Goal: Information Seeking & Learning: Learn about a topic

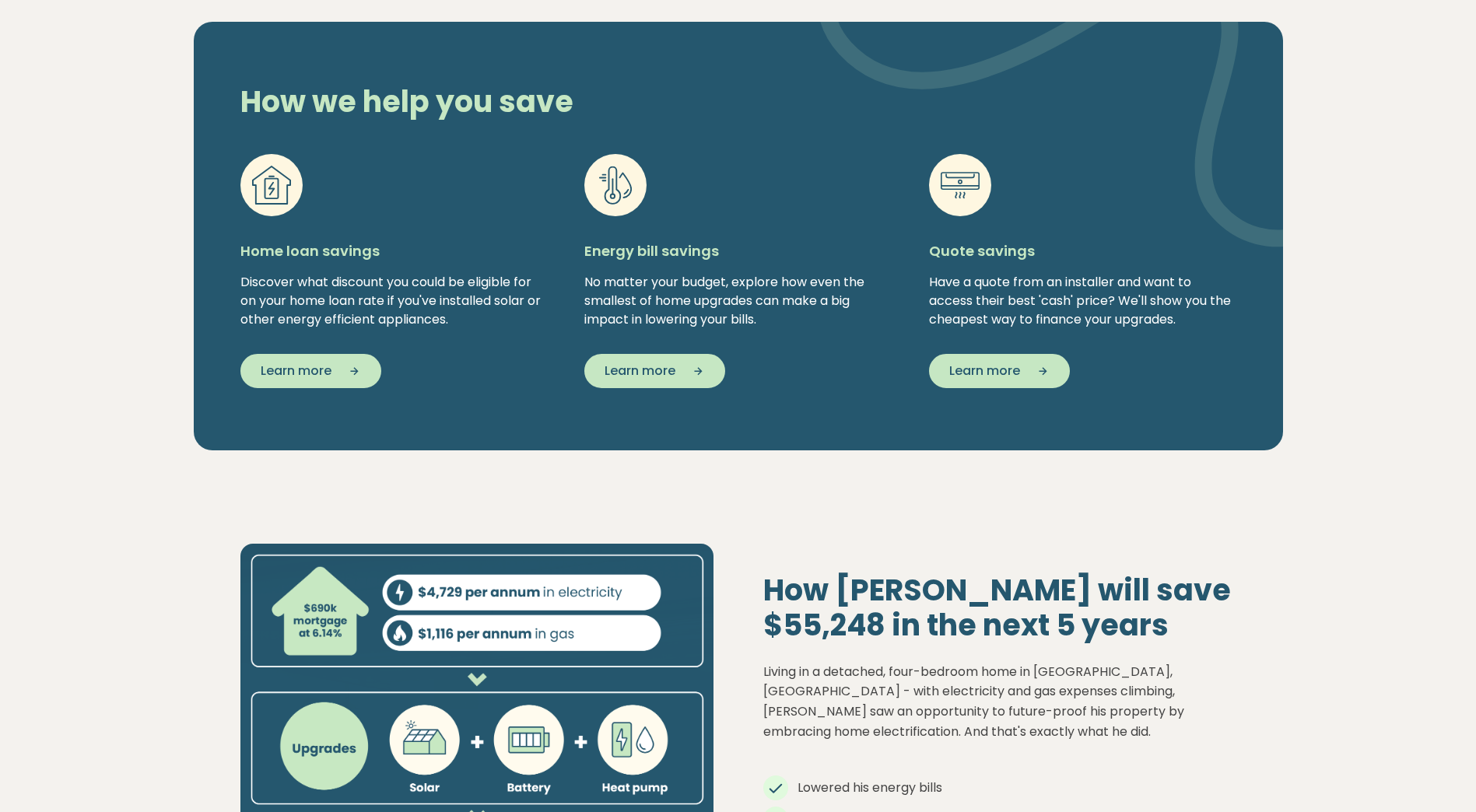
scroll to position [1556, 0]
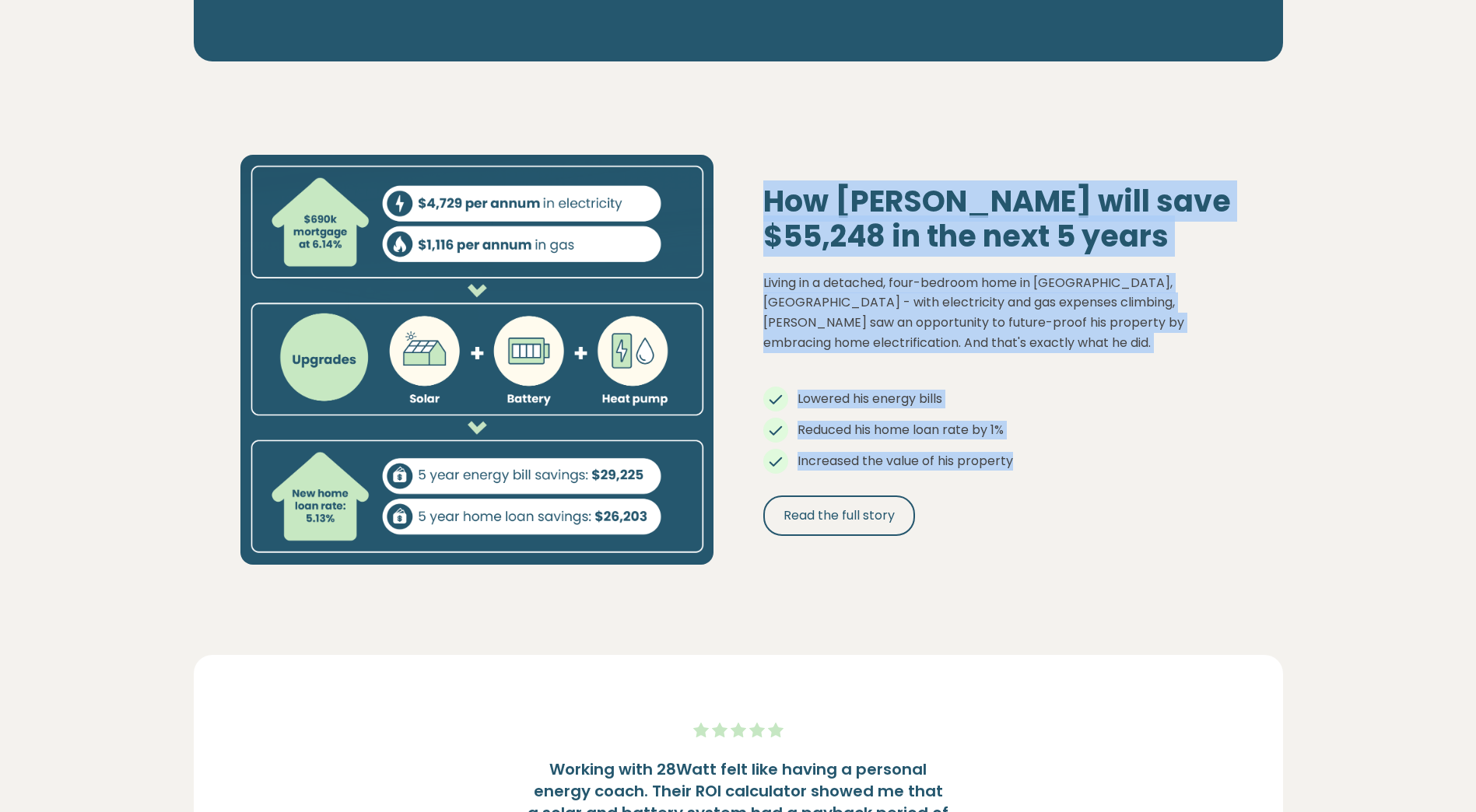
drag, startPoint x: 761, startPoint y: 197, endPoint x: 1068, endPoint y: 461, distance: 404.9
click at [1068, 461] on div "How [PERSON_NAME] will save $55,248 in the next 5 years Living in a detached, f…" at bounding box center [1000, 360] width 523 height 354
click at [1064, 461] on li "Increased the value of his property" at bounding box center [999, 461] width 473 height 19
drag, startPoint x: 1048, startPoint y: 464, endPoint x: 756, endPoint y: 201, distance: 393.0
click at [756, 201] on div "How [PERSON_NAME] will save $55,248 in the next 5 years Living in a detached, f…" at bounding box center [1000, 360] width 523 height 354
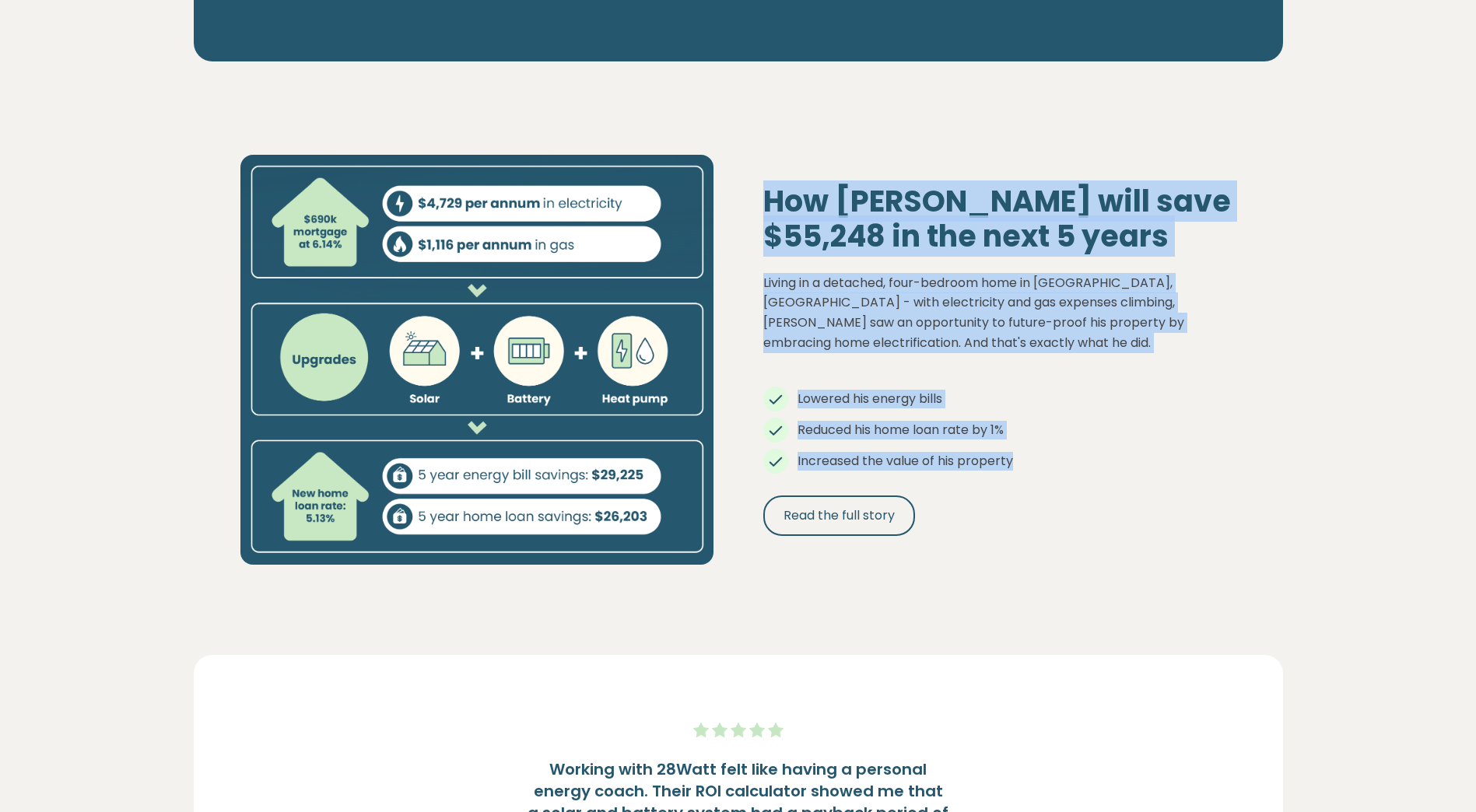
drag, startPoint x: 756, startPoint y: 201, endPoint x: 783, endPoint y: 206, distance: 27.5
click at [793, 206] on h2 "How [PERSON_NAME] will save $55,248 in the next 5 years" at bounding box center [999, 219] width 473 height 70
drag, startPoint x: 770, startPoint y: 198, endPoint x: 1092, endPoint y: 456, distance: 412.6
click at [1092, 456] on div "How [PERSON_NAME] will save $55,248 in the next 5 years Living in a detached, f…" at bounding box center [1000, 360] width 523 height 354
click at [1092, 456] on li "Increased the value of his property" at bounding box center [999, 461] width 473 height 19
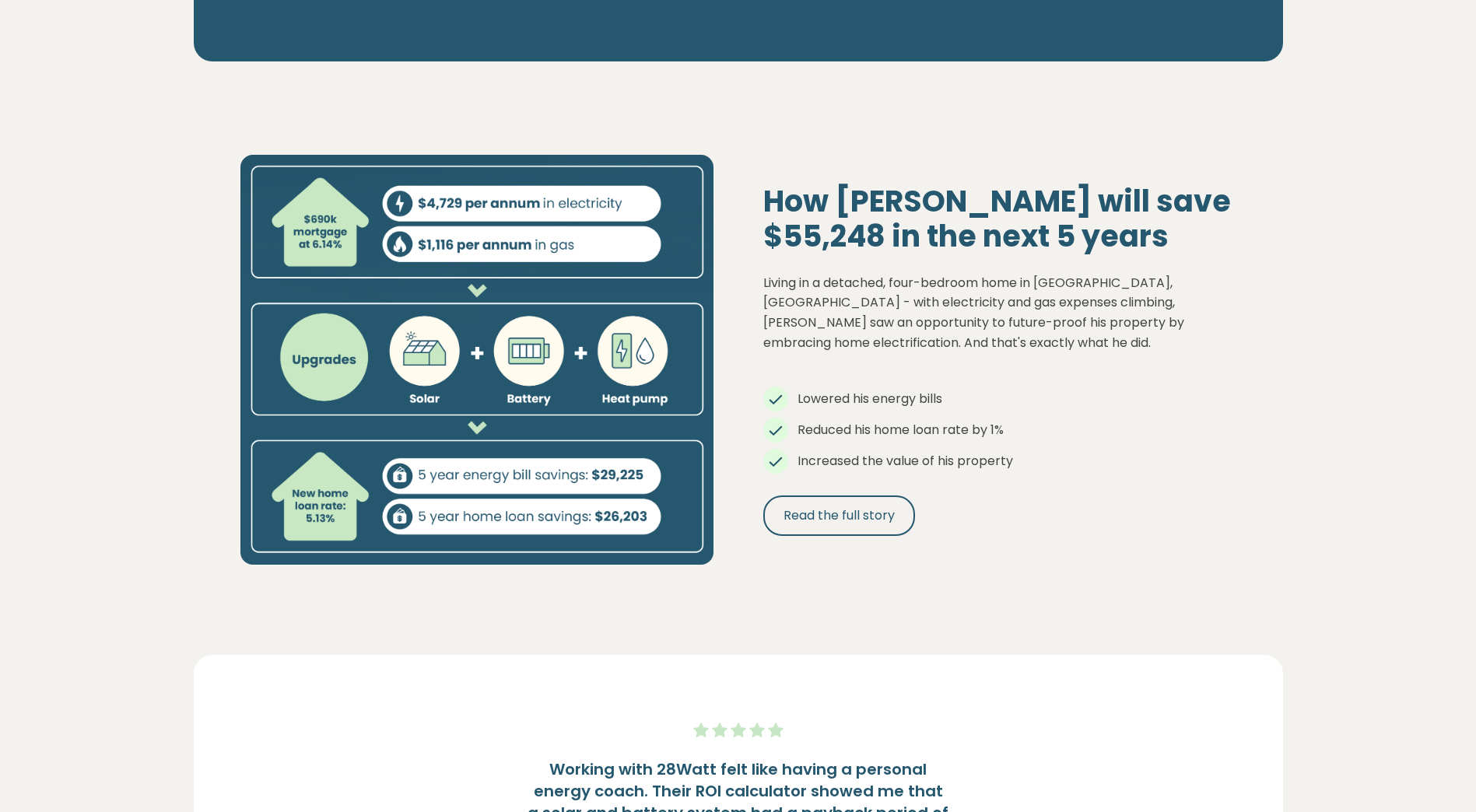
click at [1092, 456] on li "Increased the value of his property" at bounding box center [999, 461] width 473 height 19
drag, startPoint x: 1092, startPoint y: 456, endPoint x: 1006, endPoint y: 457, distance: 86.0
click at [1006, 457] on span "Increased the value of his property" at bounding box center [905, 460] width 216 height 18
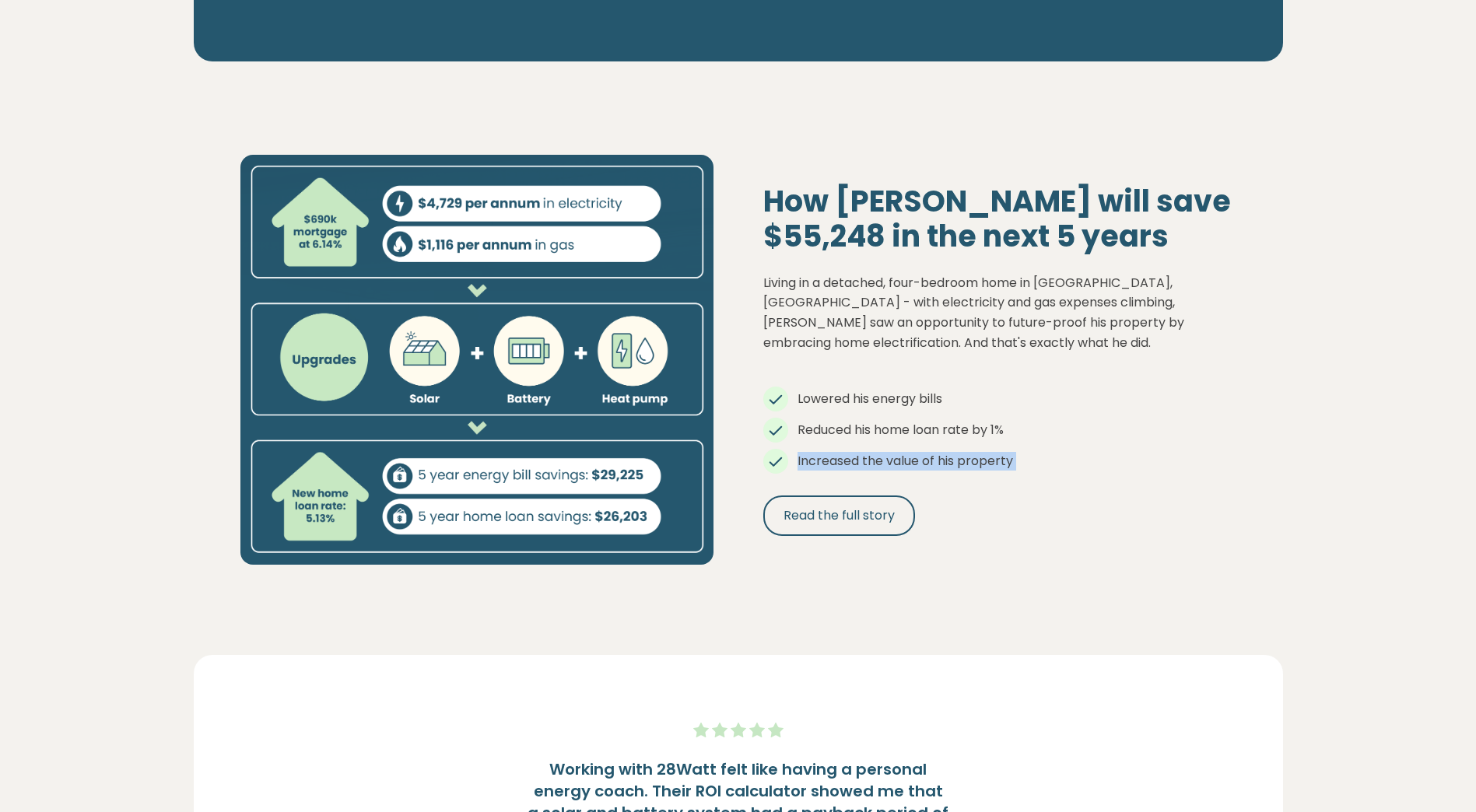
click at [1006, 457] on span "Increased the value of his property" at bounding box center [905, 460] width 216 height 18
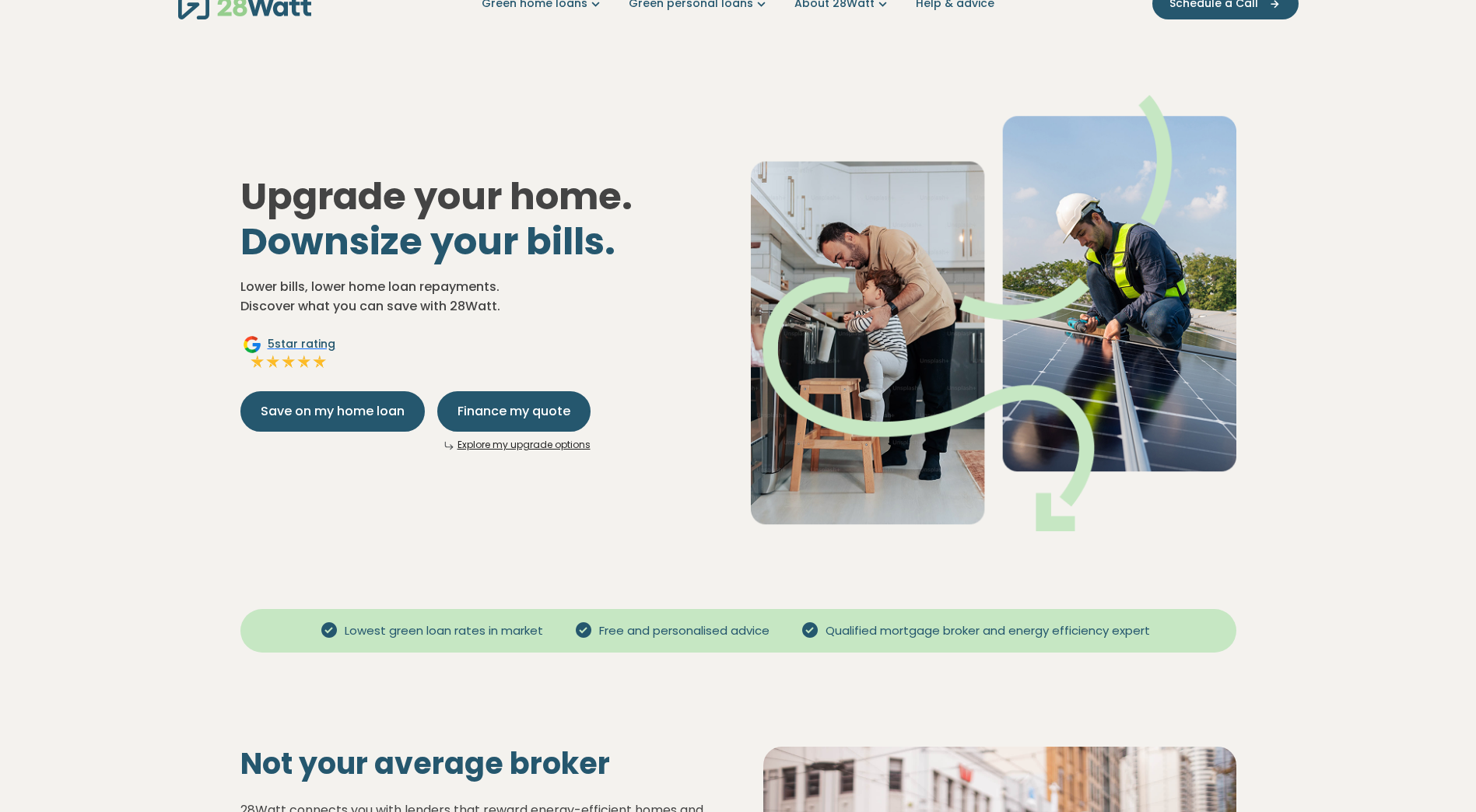
scroll to position [0, 0]
